Goal: Navigation & Orientation: Understand site structure

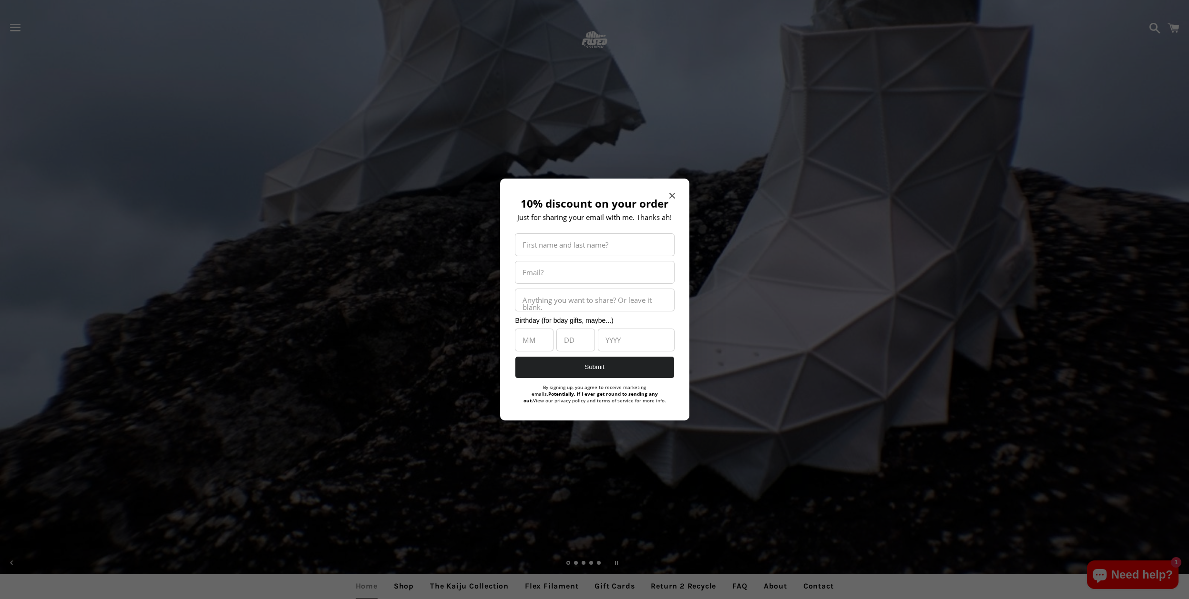
click at [673, 196] on icon "Close modal" at bounding box center [672, 196] width 6 height 6
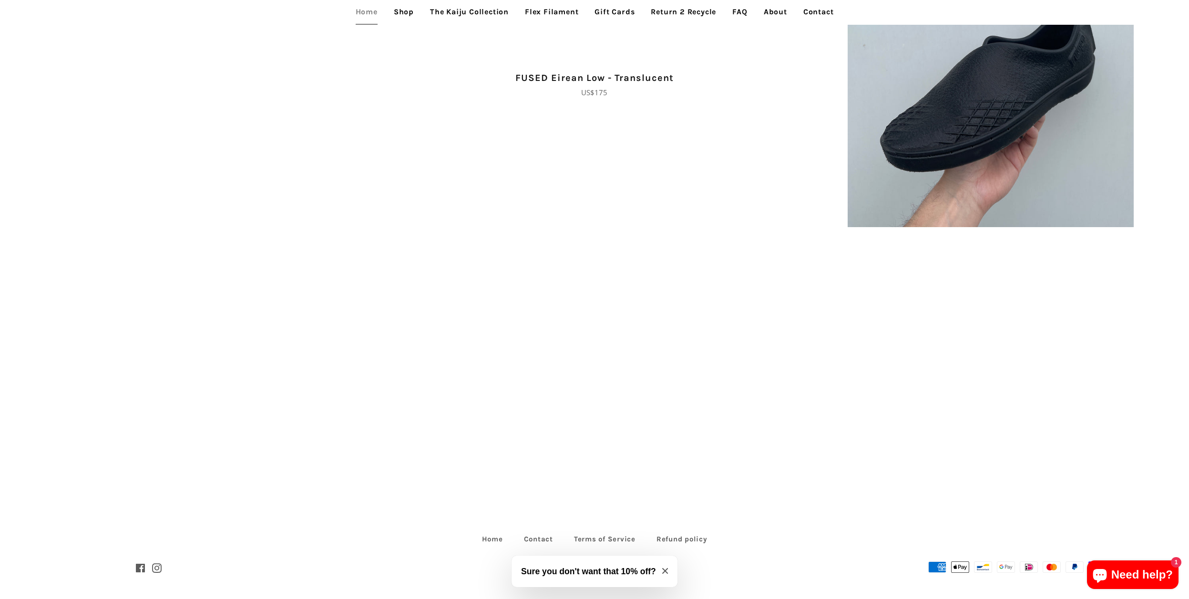
scroll to position [2290, 0]
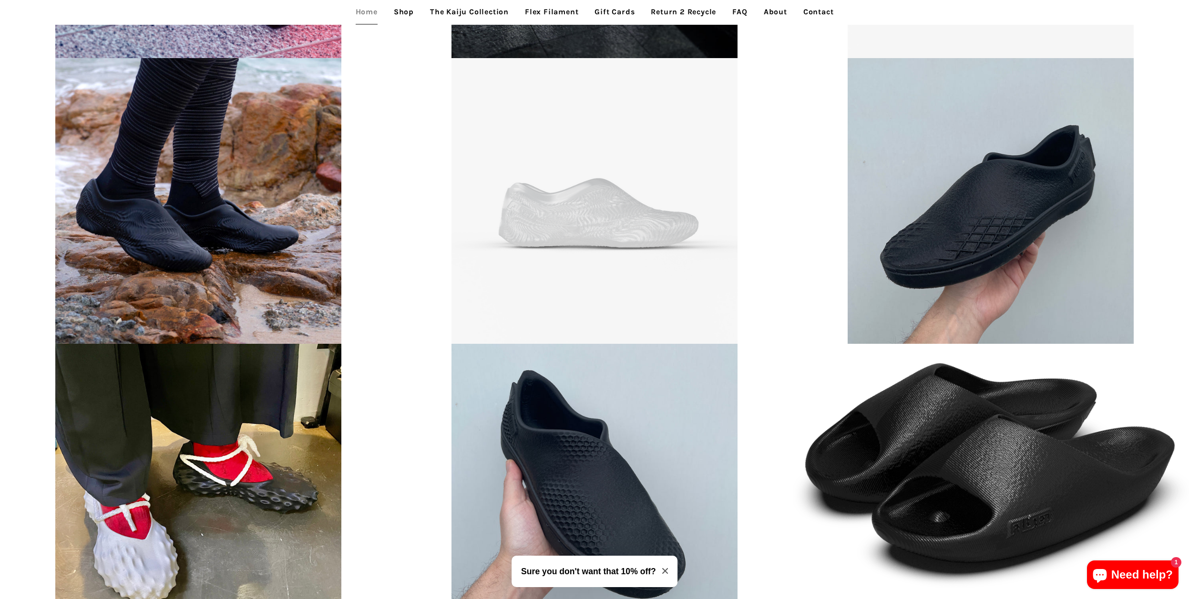
click at [814, 9] on link "Contact" at bounding box center [818, 12] width 45 height 24
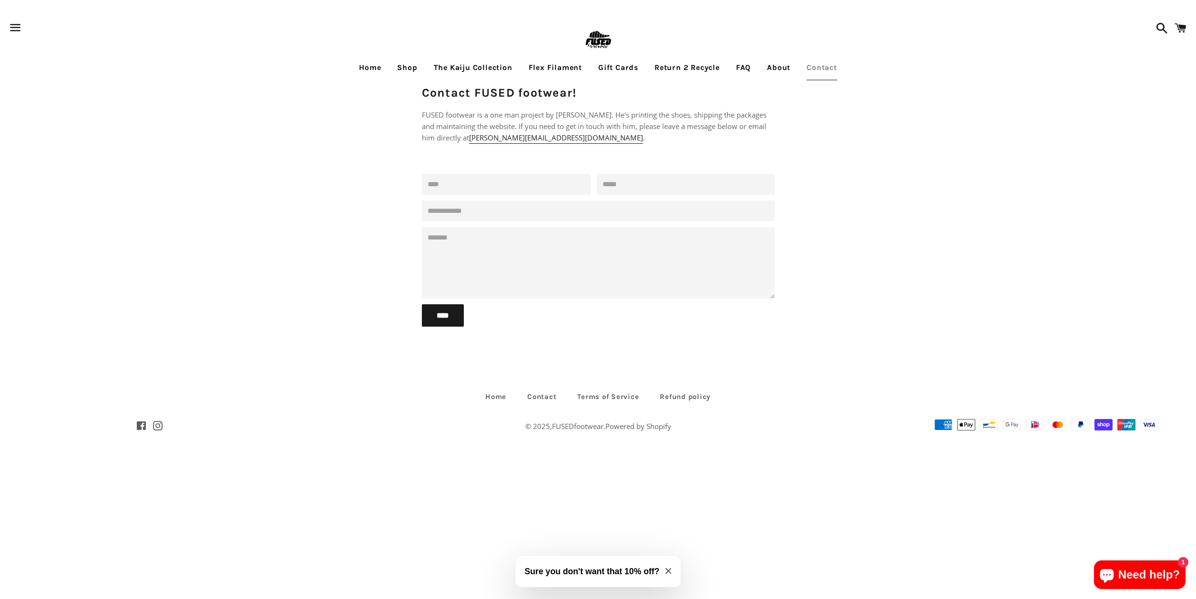
click at [782, 68] on link "About" at bounding box center [779, 68] width 38 height 24
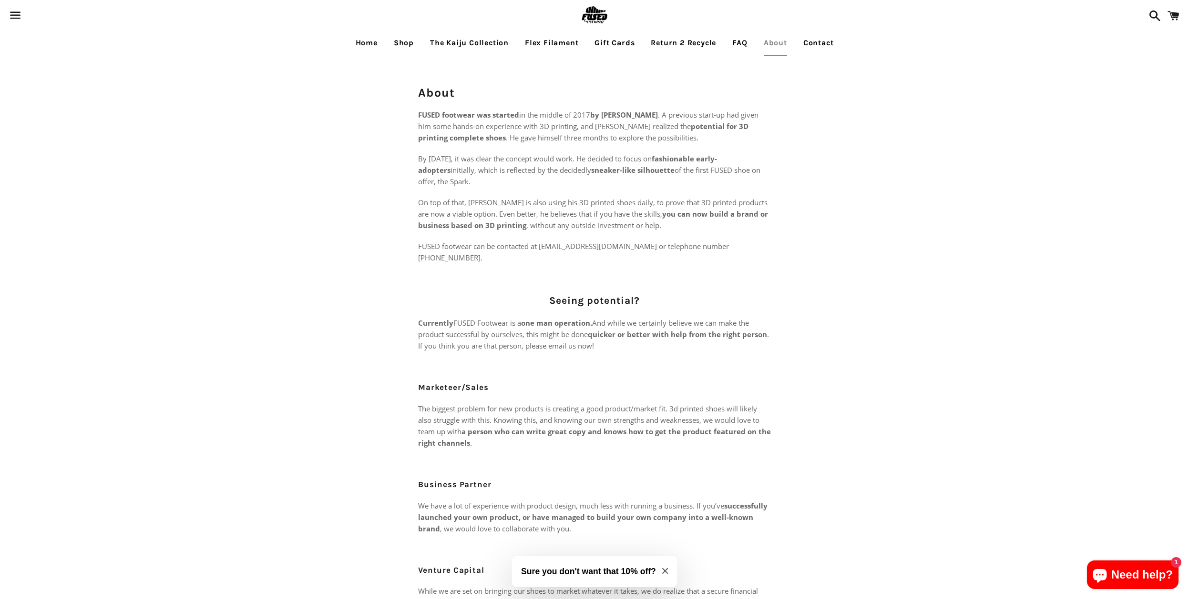
click at [743, 40] on link "FAQ" at bounding box center [739, 43] width 29 height 24
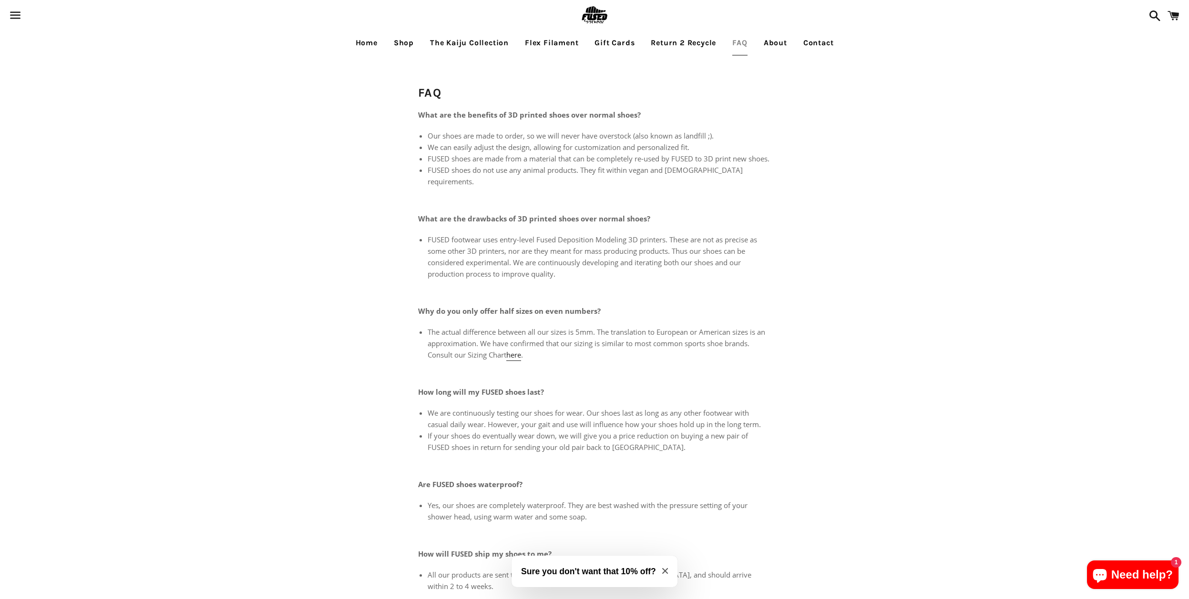
click at [363, 43] on link "Home" at bounding box center [366, 43] width 36 height 24
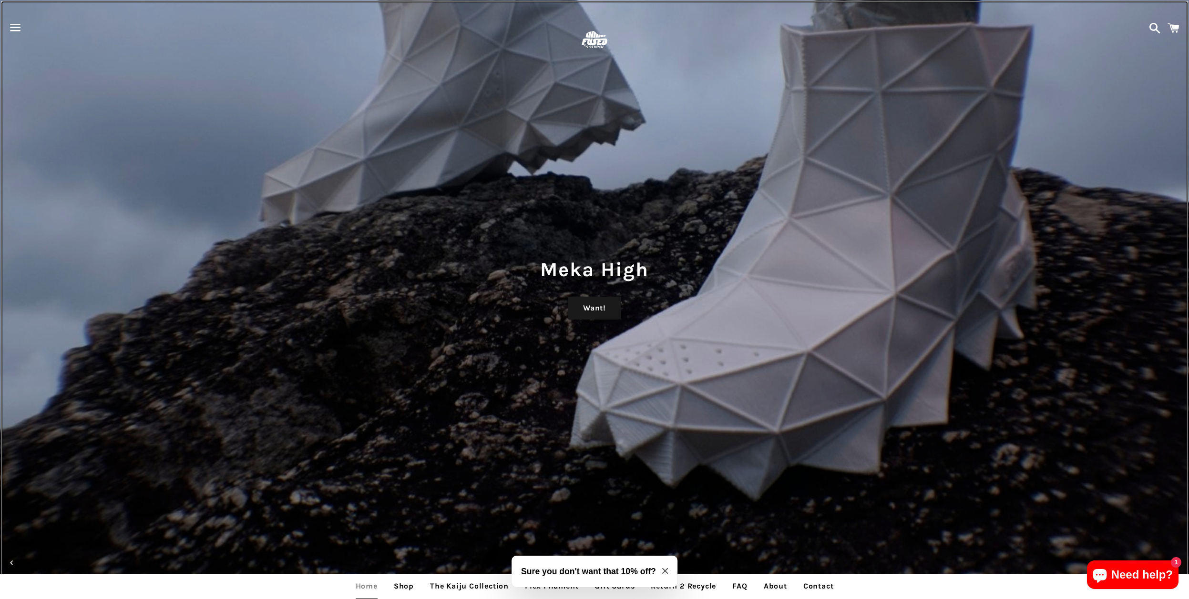
drag, startPoint x: 1097, startPoint y: 346, endPoint x: 810, endPoint y: 259, distance: 299.8
click at [810, 259] on div "Meka High Want!" at bounding box center [594, 299] width 1189 height 599
click at [774, 302] on div "Meka High Want!" at bounding box center [594, 299] width 1189 height 599
click at [665, 569] on icon "Close modal" at bounding box center [665, 572] width 6 height 6
click at [603, 489] on div "Meka High Want!" at bounding box center [594, 299] width 1189 height 599
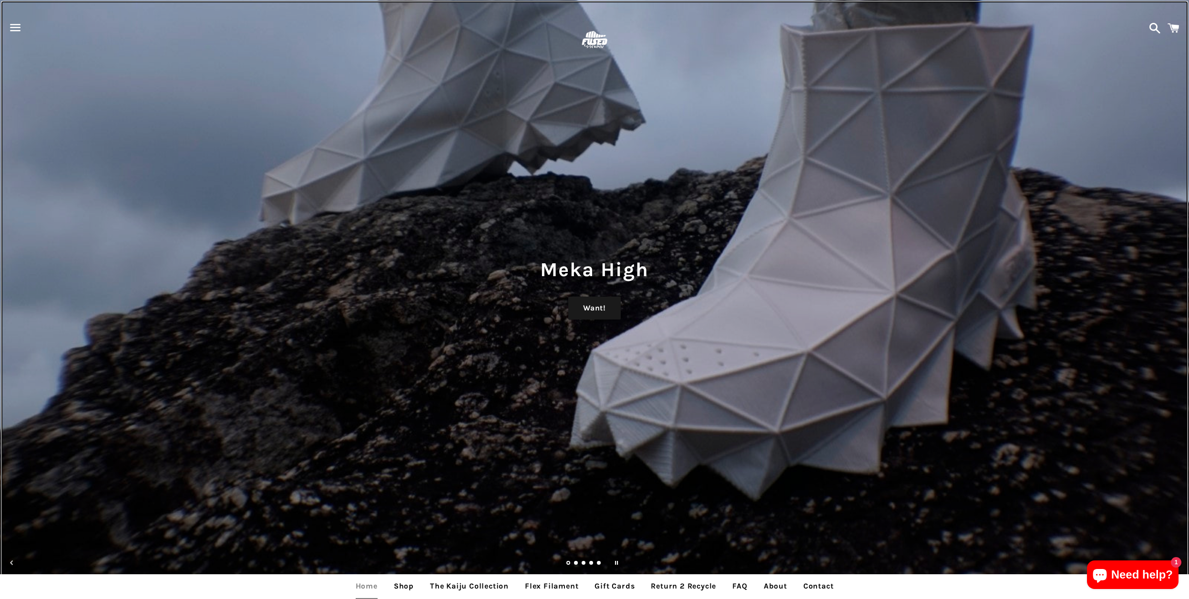
drag, startPoint x: 512, startPoint y: 403, endPoint x: 516, endPoint y: 386, distance: 17.0
click at [443, 384] on div "Meka High Want!" at bounding box center [594, 299] width 1189 height 599
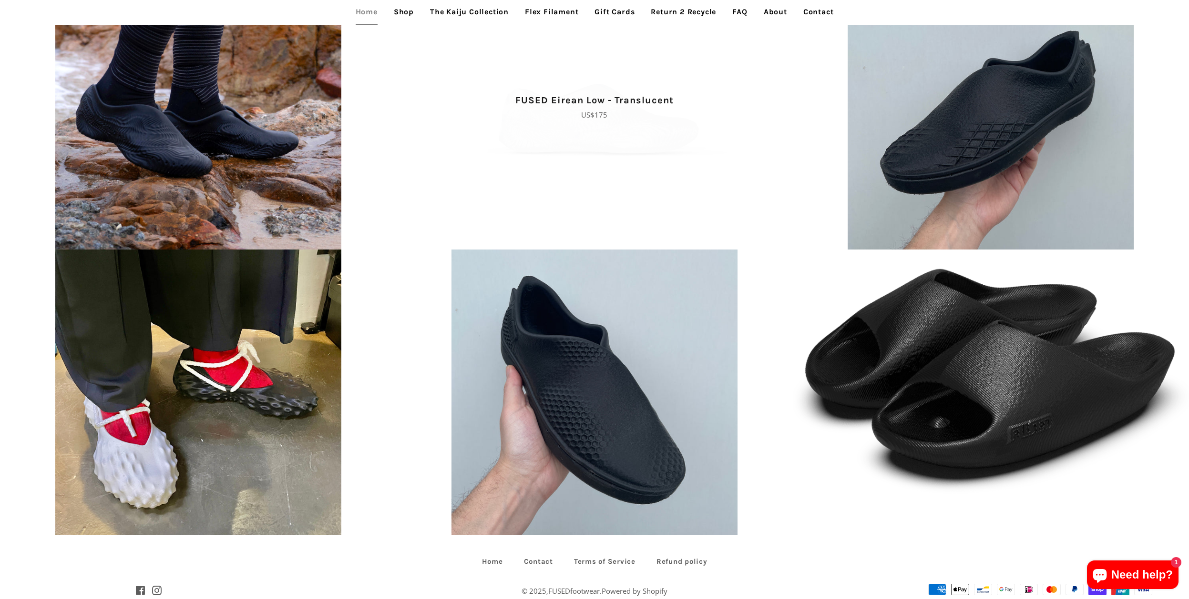
scroll to position [2407, 0]
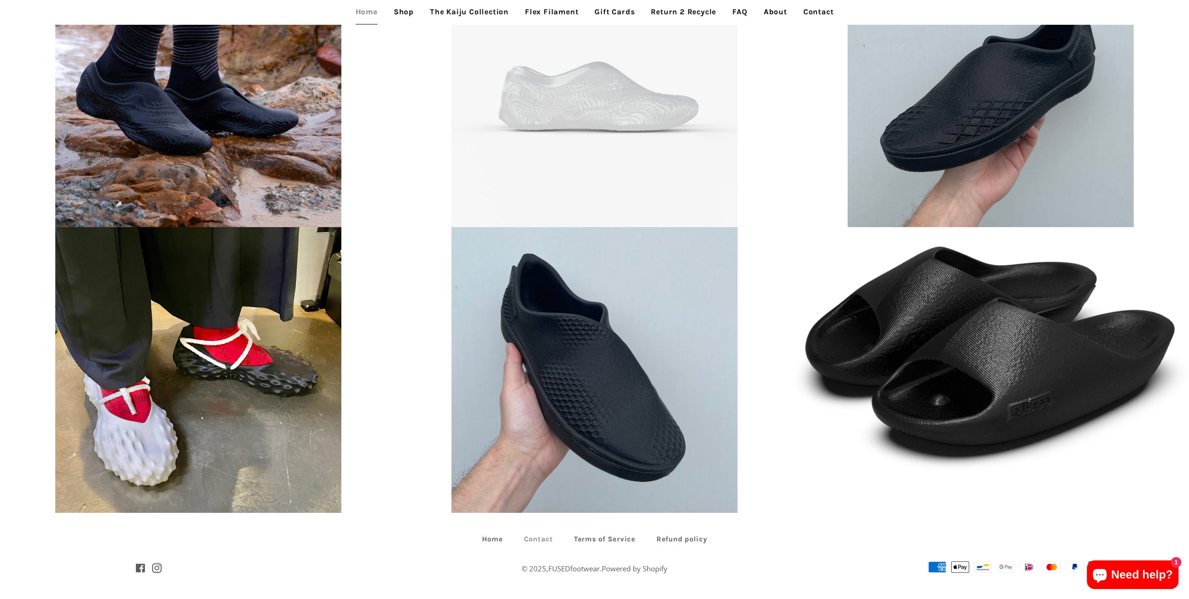
click at [543, 540] on link "Contact" at bounding box center [538, 539] width 48 height 15
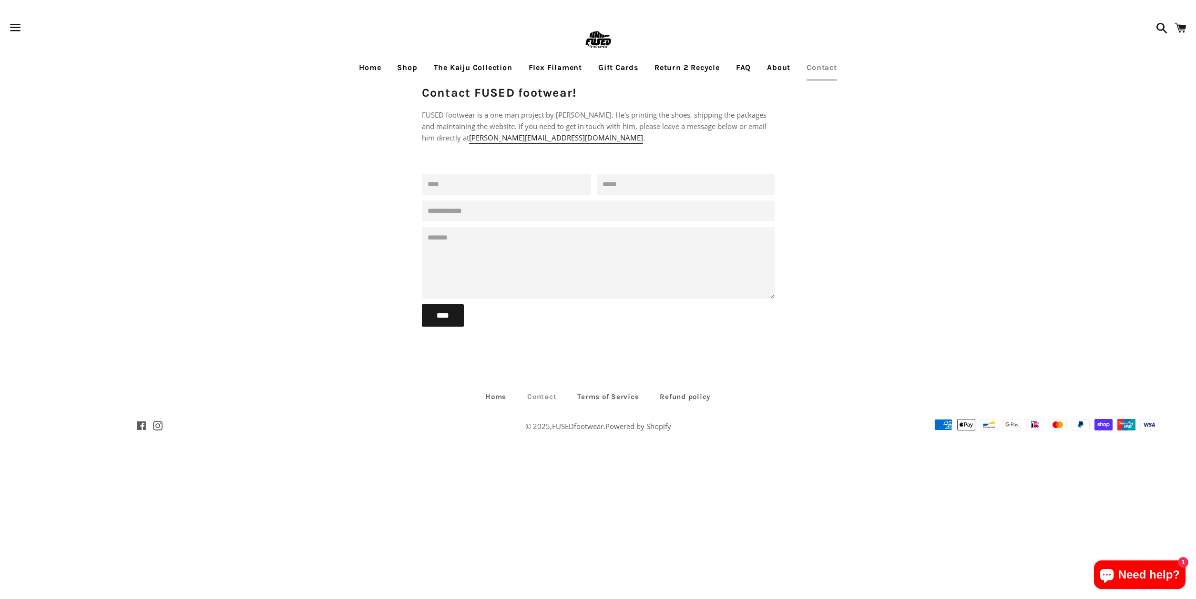
click at [540, 397] on link "Contact" at bounding box center [542, 397] width 48 height 15
click at [410, 63] on link "Shop" at bounding box center [407, 68] width 34 height 24
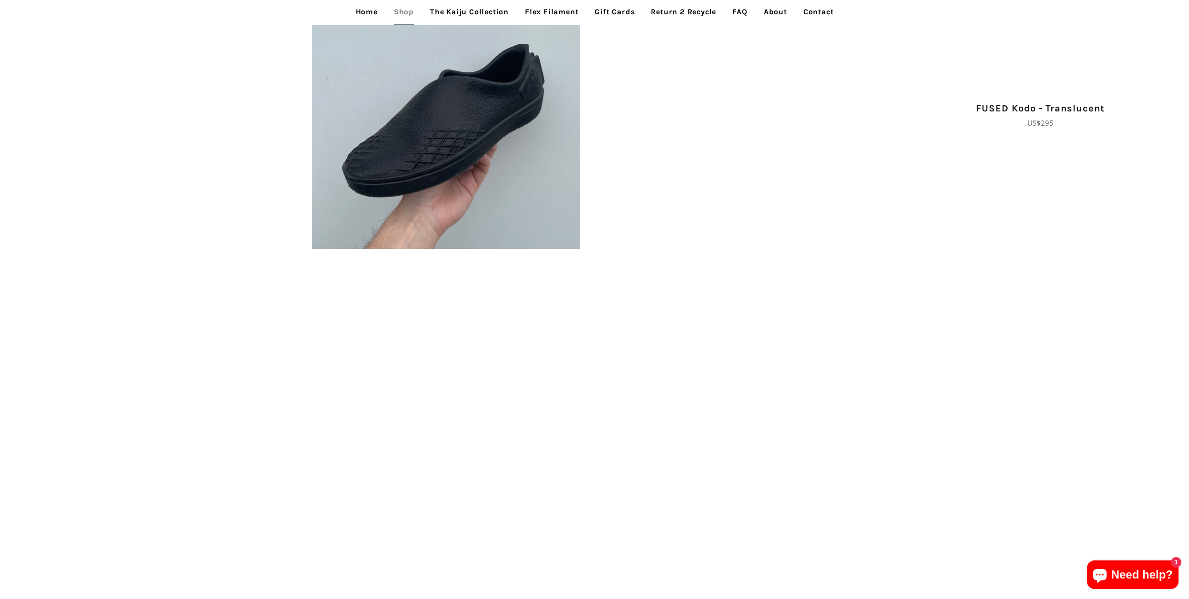
scroll to position [160, 0]
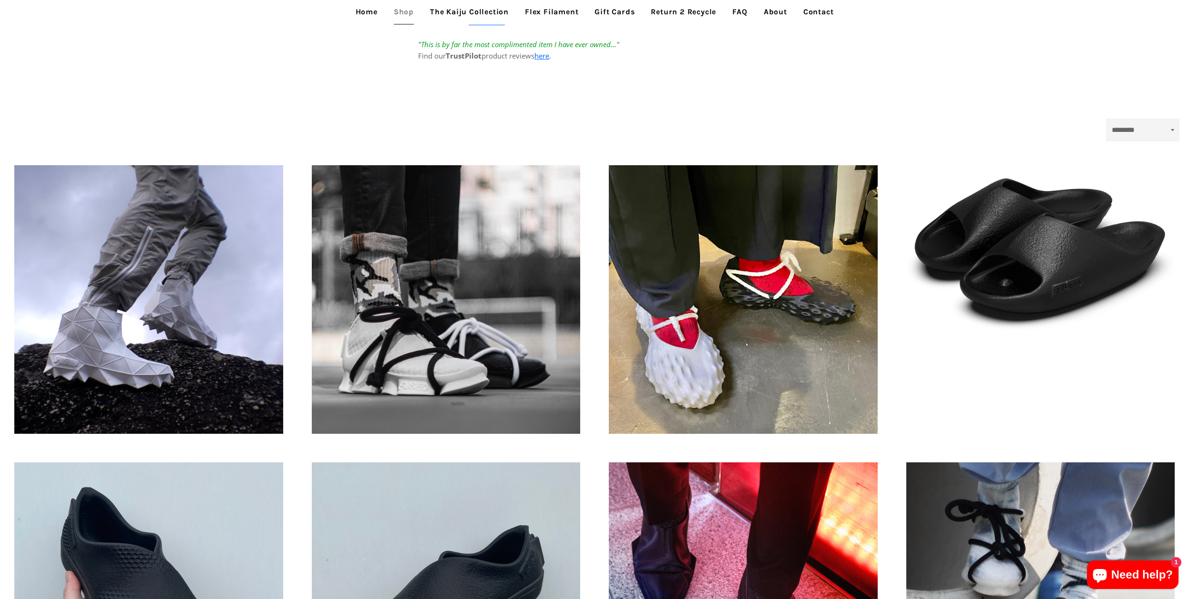
click at [772, 13] on link "About" at bounding box center [775, 12] width 38 height 24
